Goal: Information Seeking & Learning: Learn about a topic

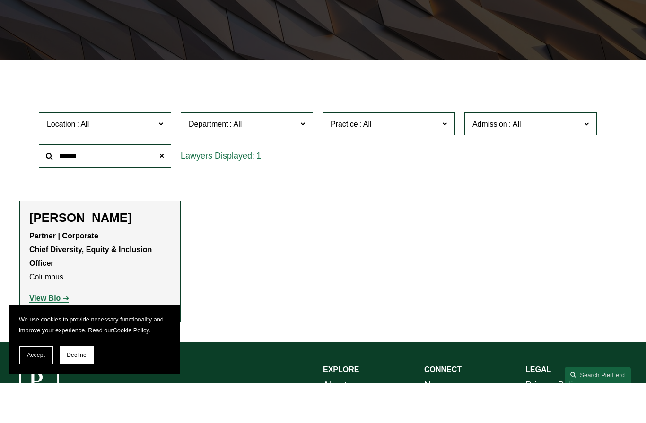
scroll to position [161, 0]
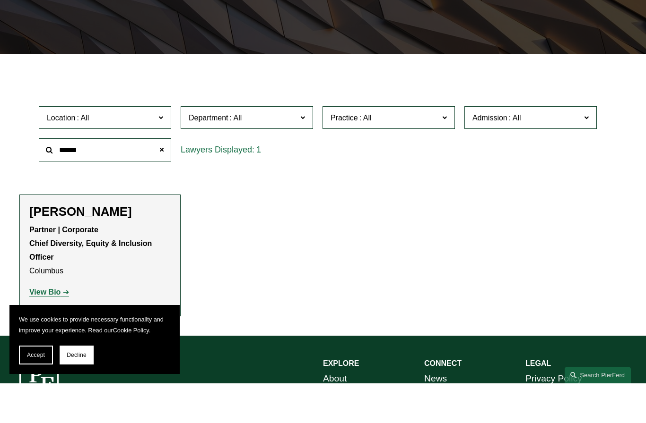
type input "******"
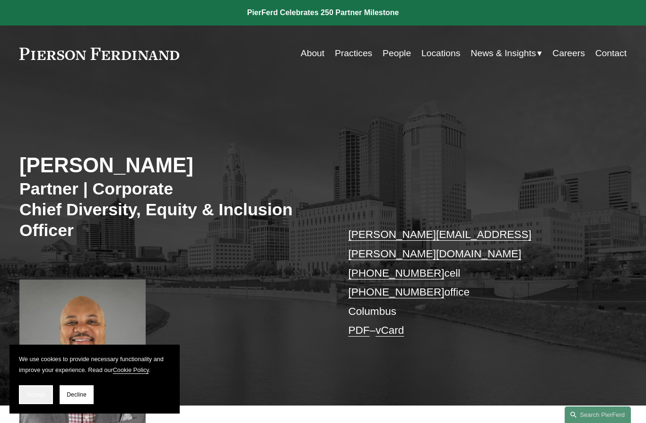
click at [31, 388] on button "Accept" at bounding box center [36, 395] width 34 height 19
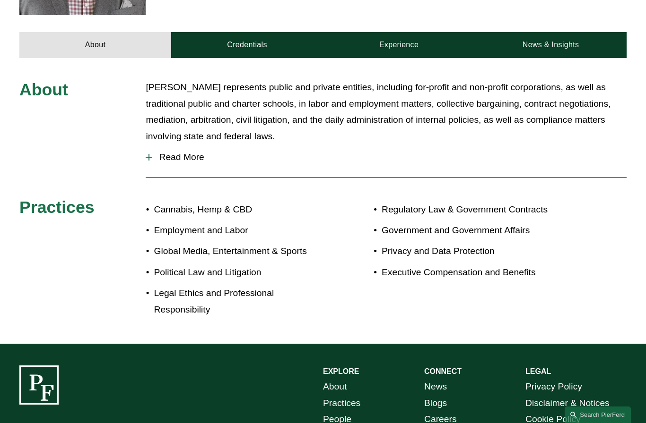
scroll to position [425, 0]
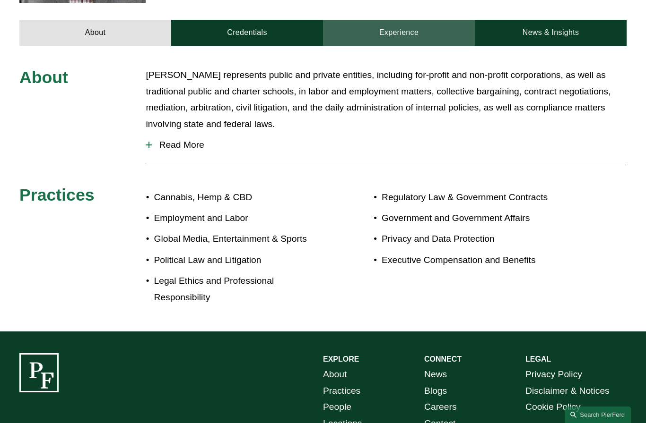
click at [439, 20] on link "Experience" at bounding box center [399, 33] width 152 height 26
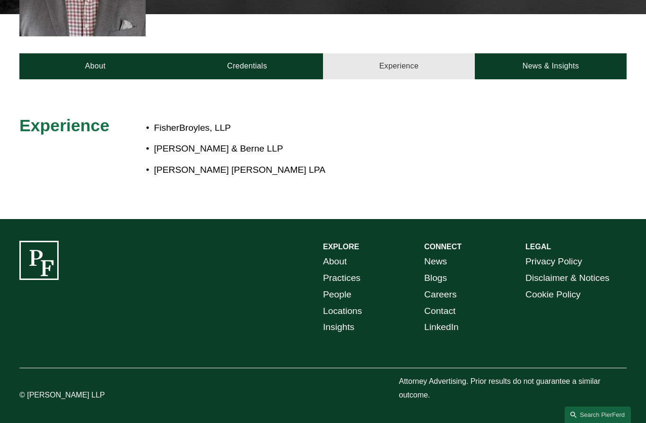
scroll to position [381, 0]
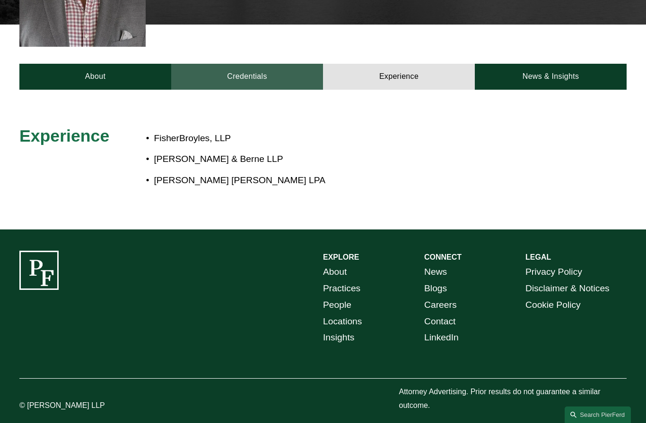
click at [212, 64] on link "Credentials" at bounding box center [247, 77] width 152 height 26
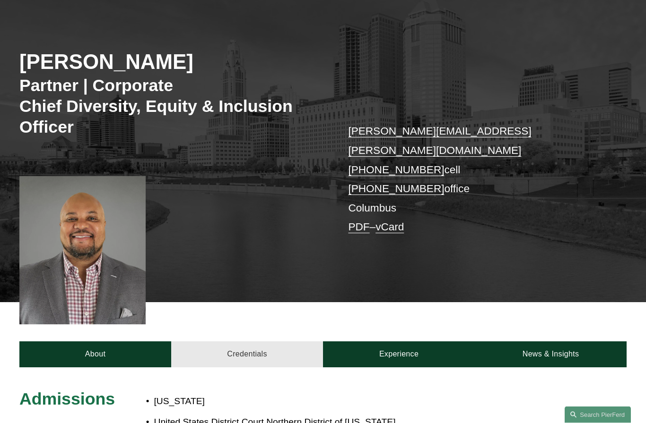
scroll to position [0, 0]
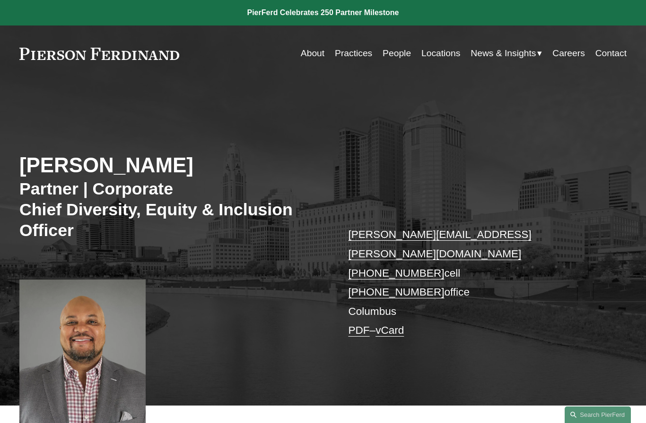
click at [403, 55] on link "People" at bounding box center [396, 53] width 28 height 18
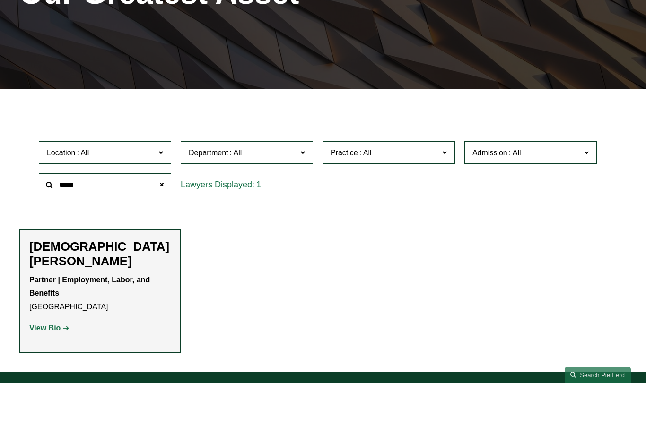
scroll to position [128, 0]
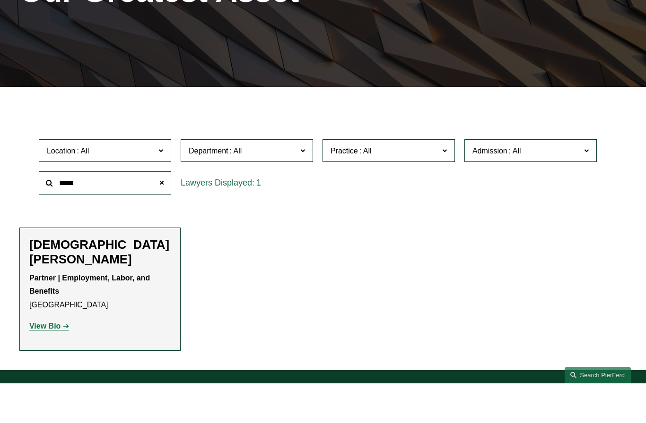
type input "*****"
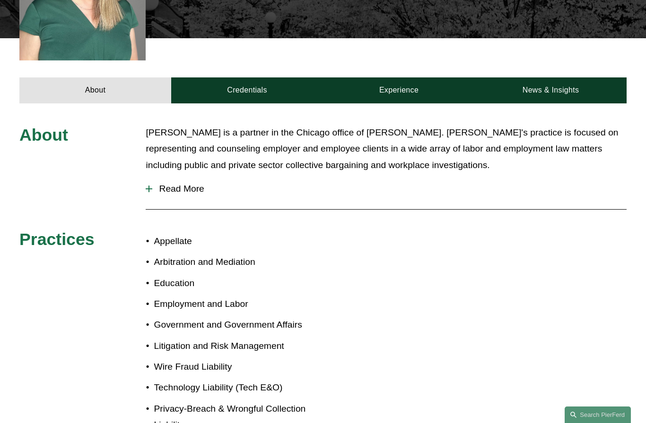
scroll to position [366, 0]
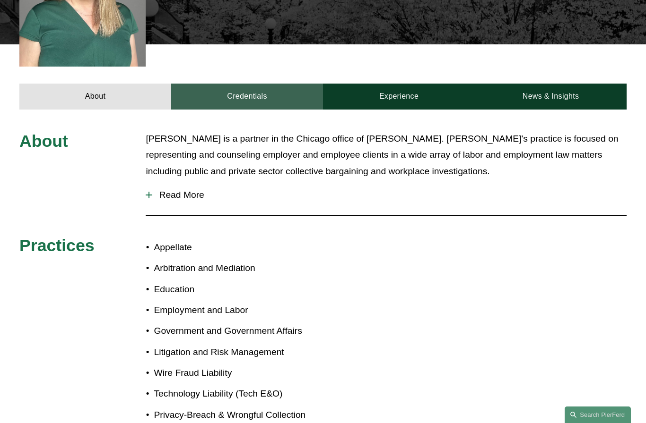
click at [226, 84] on link "Credentials" at bounding box center [247, 97] width 152 height 26
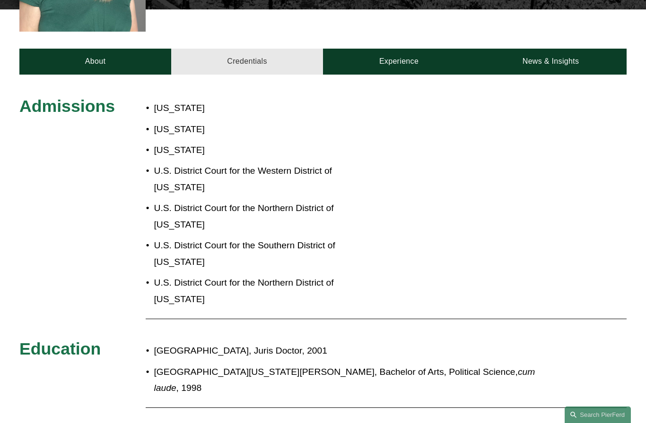
scroll to position [390, 0]
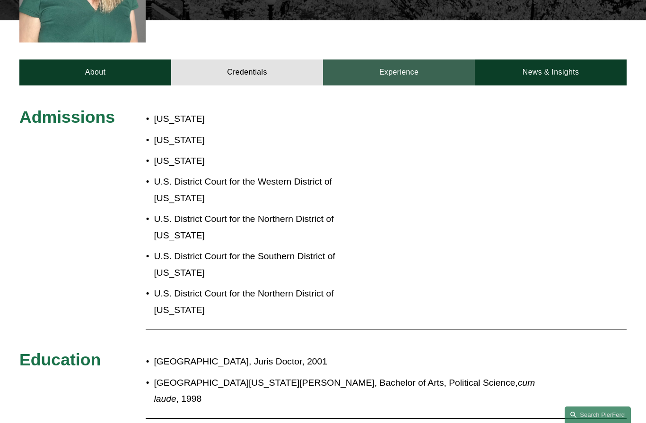
click at [431, 60] on link "Experience" at bounding box center [399, 73] width 152 height 26
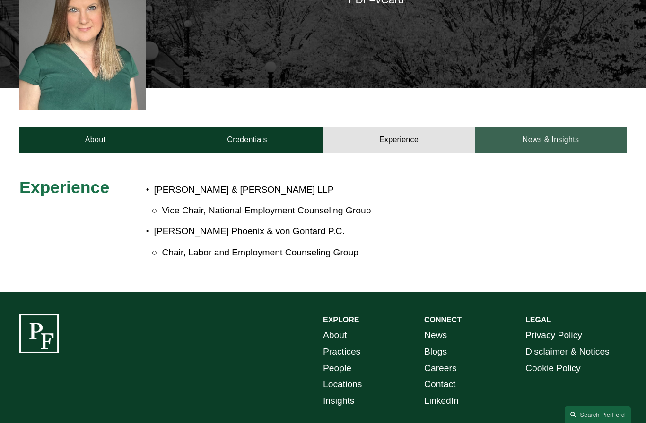
click at [567, 127] on link "News & Insights" at bounding box center [550, 140] width 152 height 26
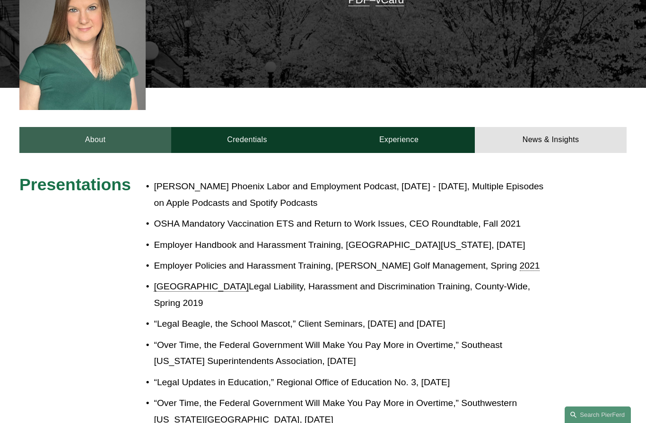
click at [98, 127] on link "About" at bounding box center [95, 140] width 152 height 26
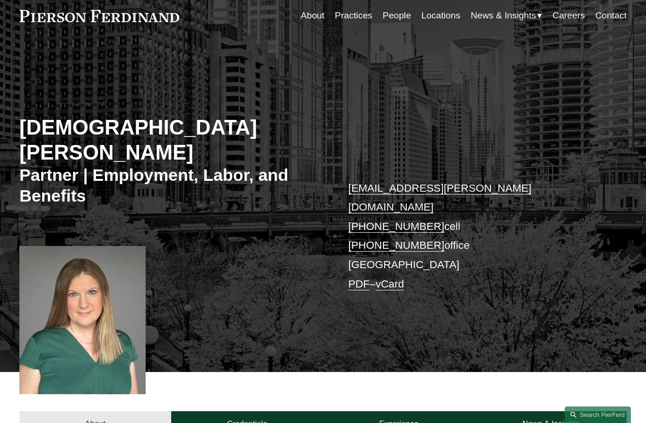
scroll to position [0, 0]
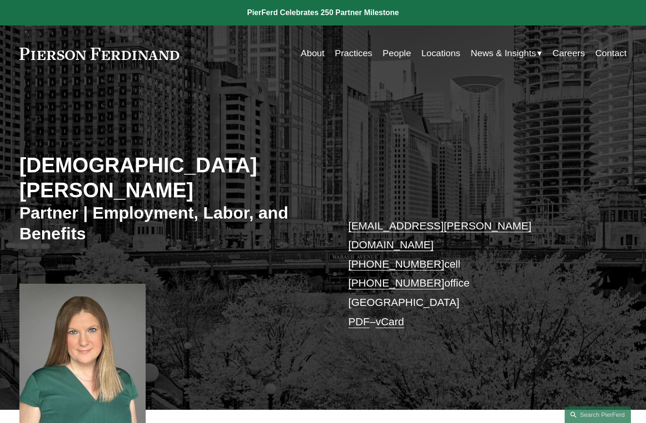
click at [397, 57] on link "People" at bounding box center [396, 53] width 28 height 18
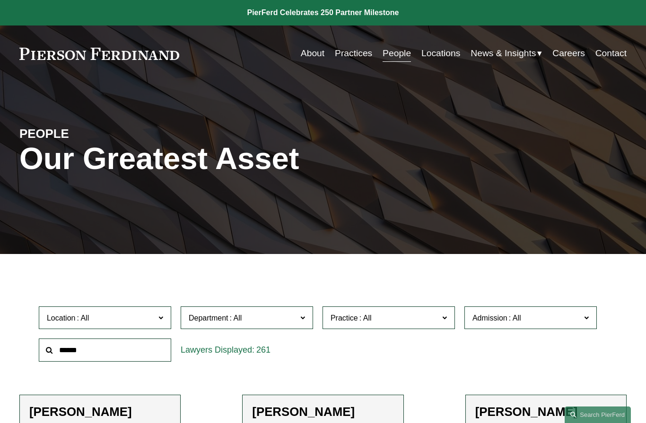
scroll to position [499, 0]
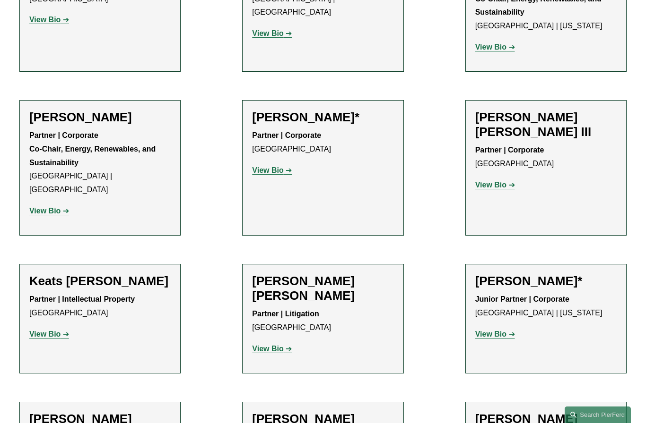
scroll to position [9262, 0]
